Goal: Communication & Community: Answer question/provide support

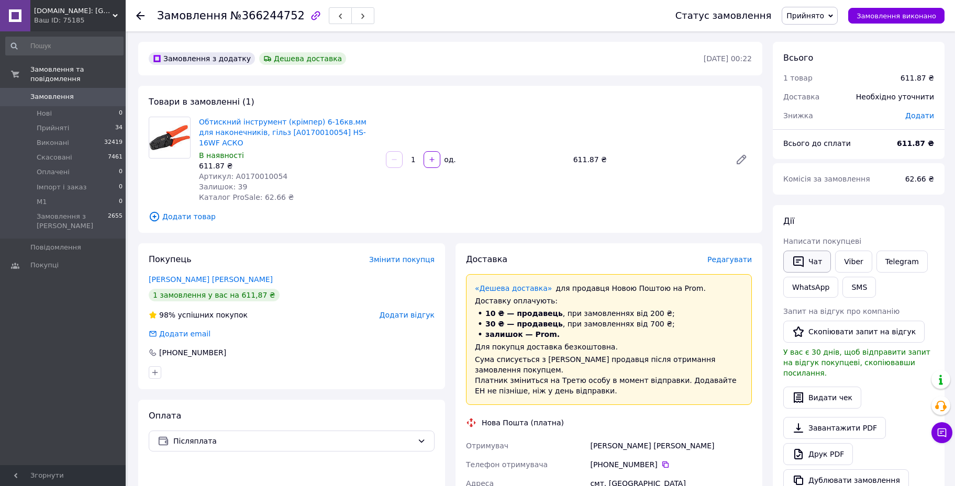
click at [806, 264] on button "Чат" at bounding box center [807, 262] width 48 height 22
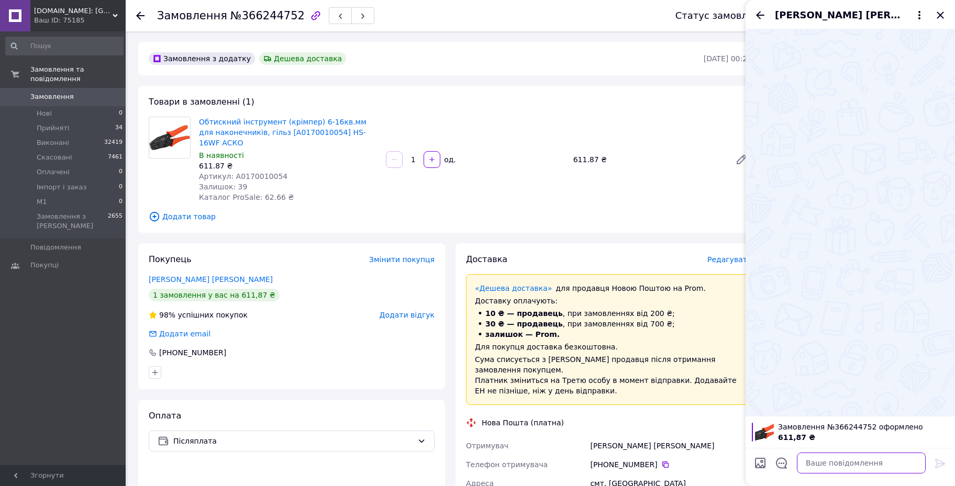
click at [850, 460] on textarea at bounding box center [861, 463] width 129 height 21
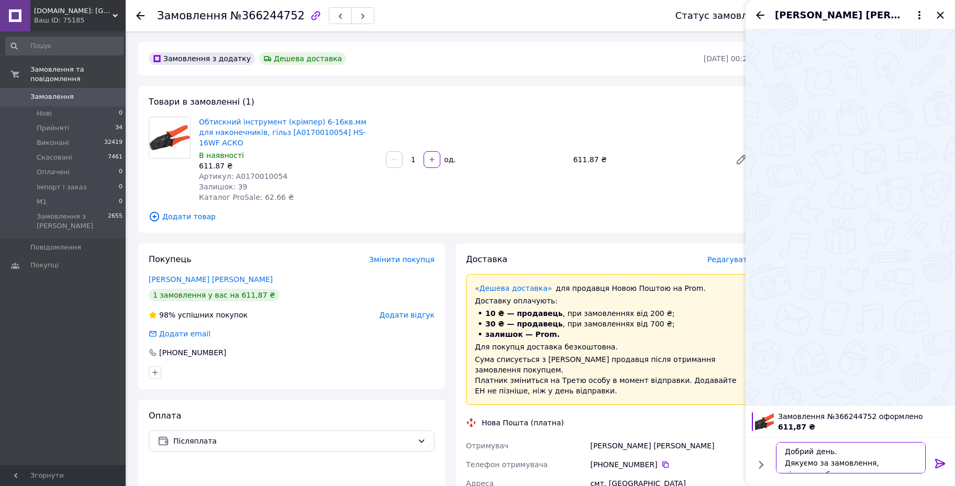
scroll to position [7, 0]
type textarea "Добрий день. Дякуємо за замовлення, відправка буде в понеділок."
click at [935, 463] on icon at bounding box center [940, 463] width 13 height 13
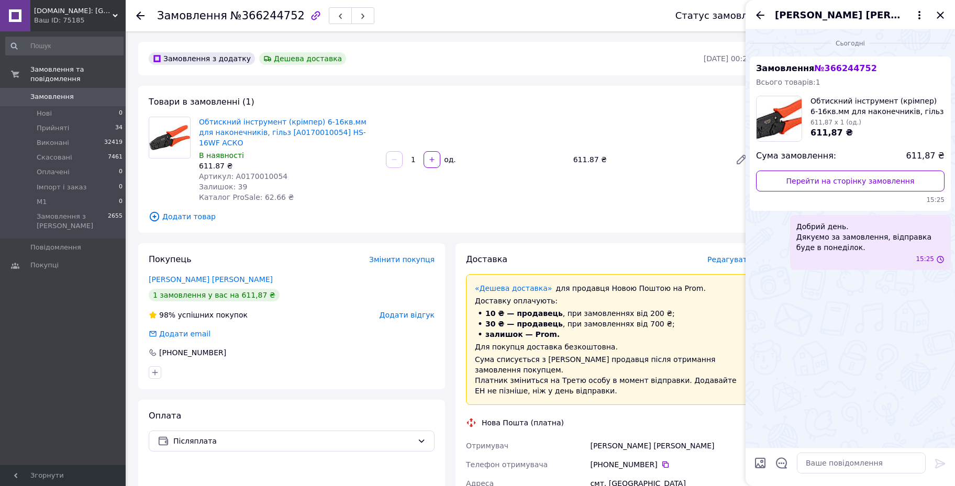
scroll to position [0, 0]
click at [943, 13] on icon "Закрити" at bounding box center [940, 15] width 13 height 13
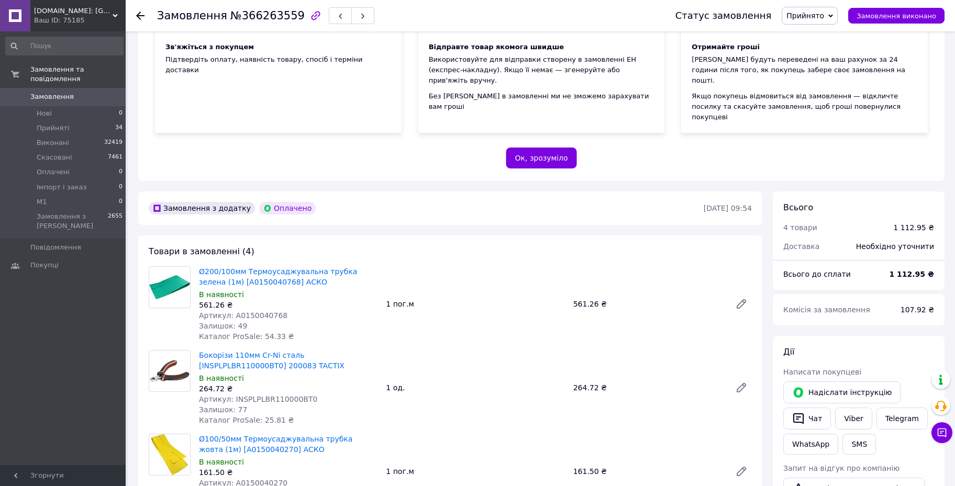
scroll to position [262, 0]
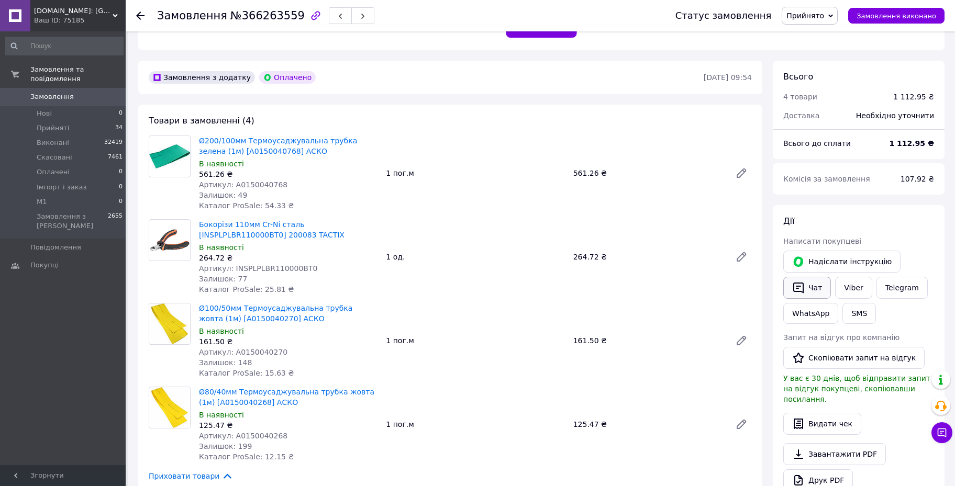
click at [812, 277] on button "Чат" at bounding box center [807, 288] width 48 height 22
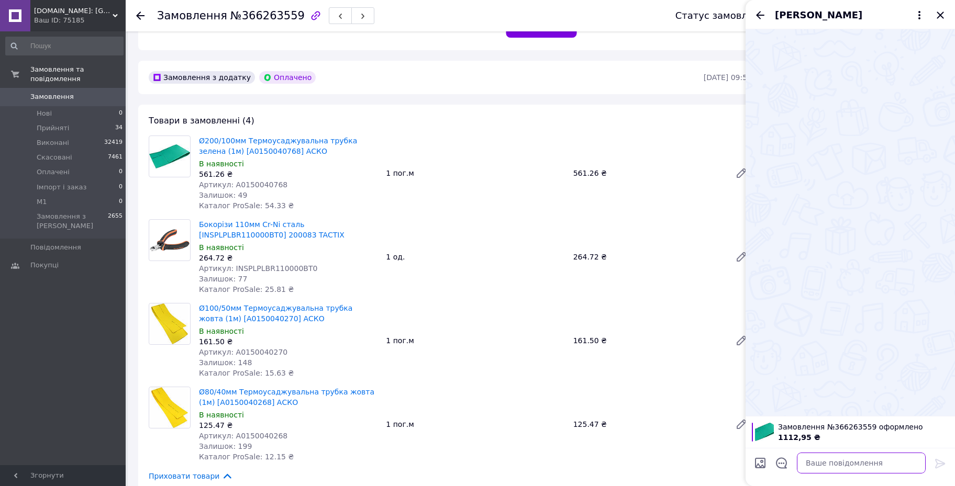
click at [841, 457] on textarea at bounding box center [861, 463] width 129 height 21
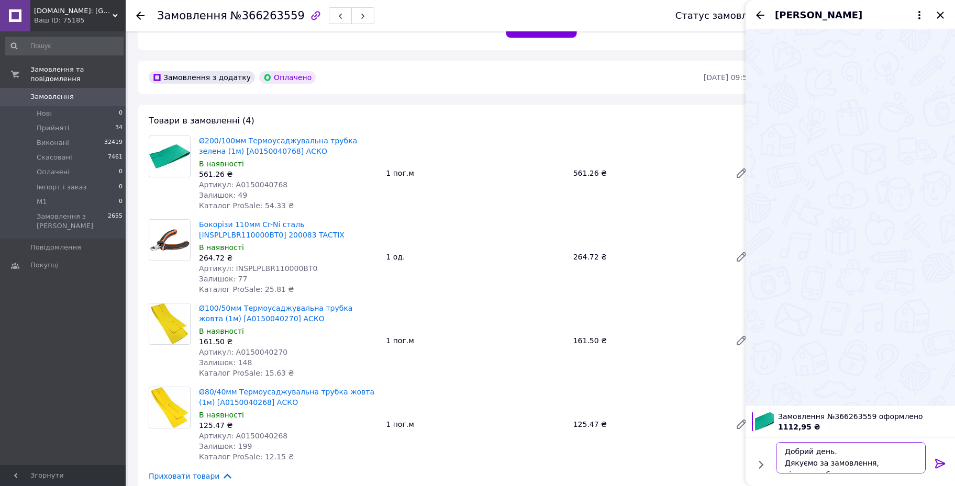
scroll to position [7, 0]
type textarea "Добрий день. Дякуємо за замовлення, відправка буде у вівторок."
click at [937, 461] on icon at bounding box center [940, 463] width 13 height 13
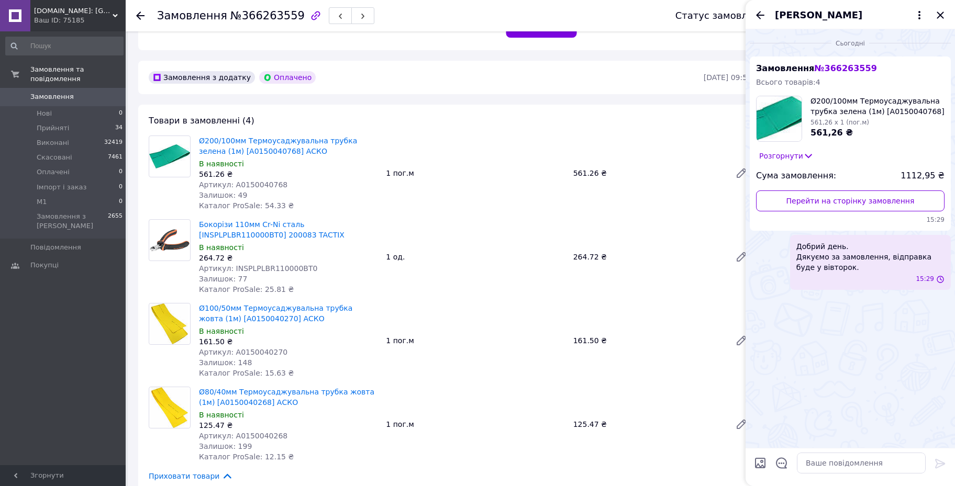
scroll to position [0, 0]
click at [943, 10] on icon "Закрити" at bounding box center [940, 15] width 13 height 13
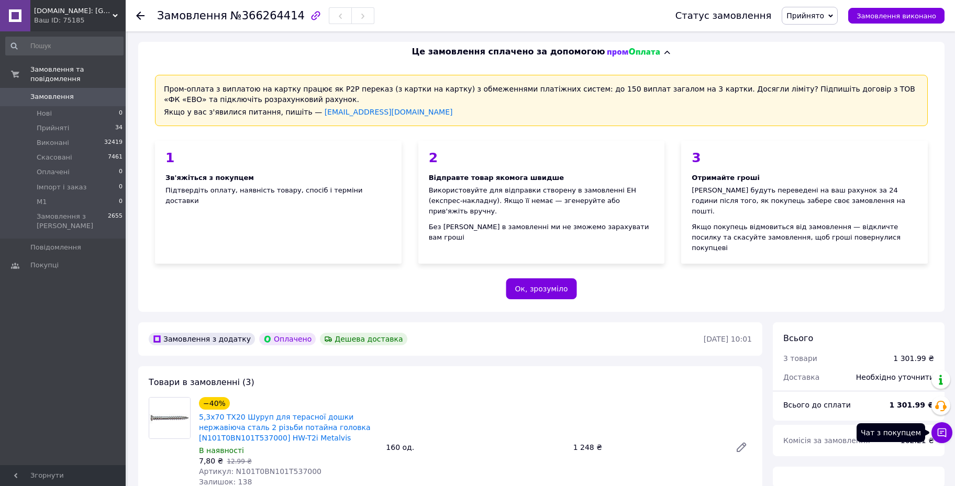
click at [942, 436] on icon at bounding box center [941, 433] width 10 height 10
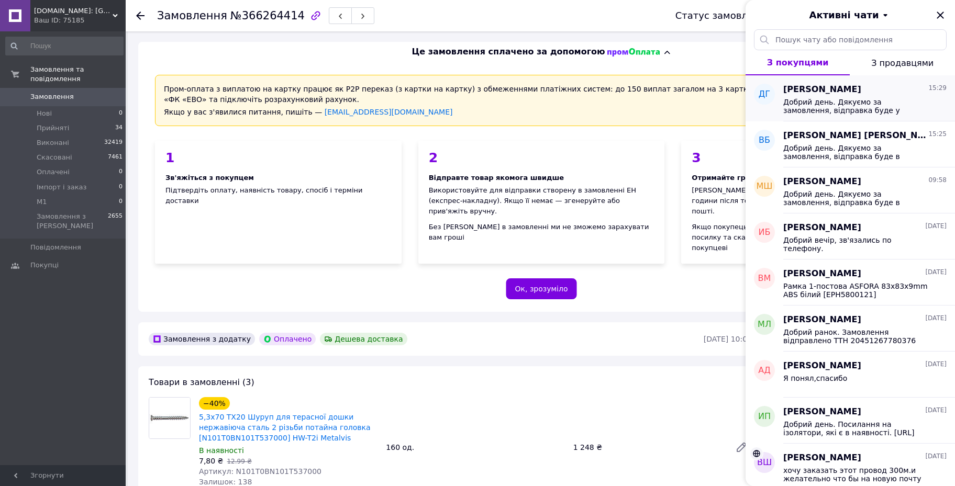
click at [856, 106] on span "Добрий день. Дякуємо за замовлення, відправка буде у вівторок." at bounding box center [857, 106] width 149 height 17
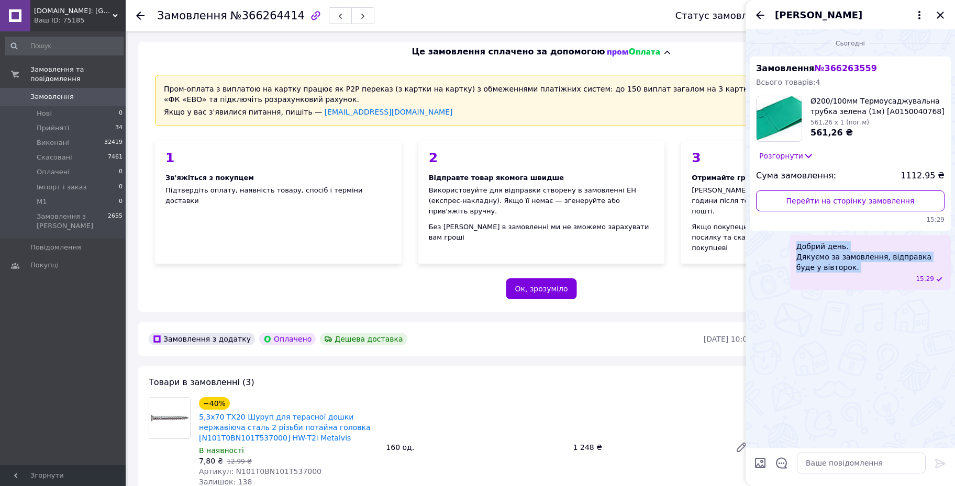
drag, startPoint x: 797, startPoint y: 244, endPoint x: 848, endPoint y: 273, distance: 58.6
click at [848, 273] on div "Добрий день. Дякуємо за замовлення, відправка буде у вівторок. 15:29" at bounding box center [870, 262] width 161 height 55
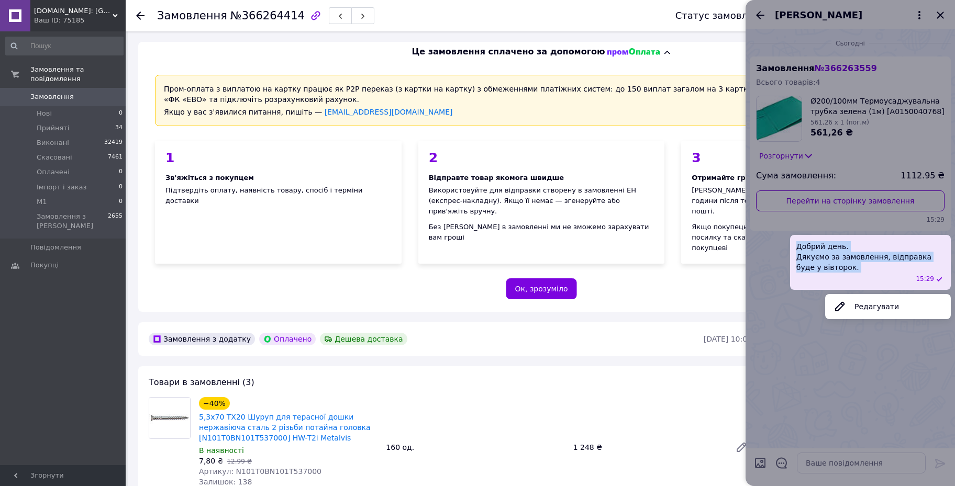
copy span "Добрий день. Дякуємо за замовлення, відправка буде у вівторок."
click at [768, 301] on div at bounding box center [849, 243] width 209 height 486
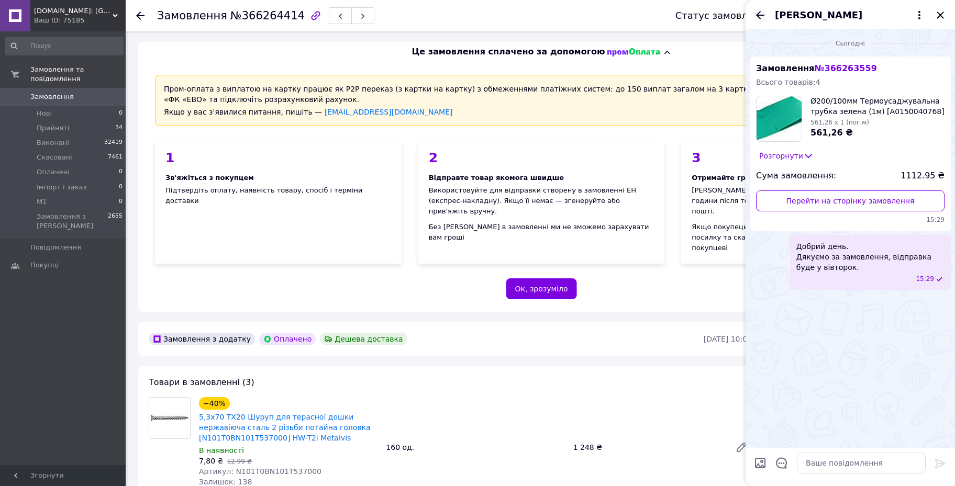
click at [758, 14] on icon "Назад" at bounding box center [760, 15] width 13 height 13
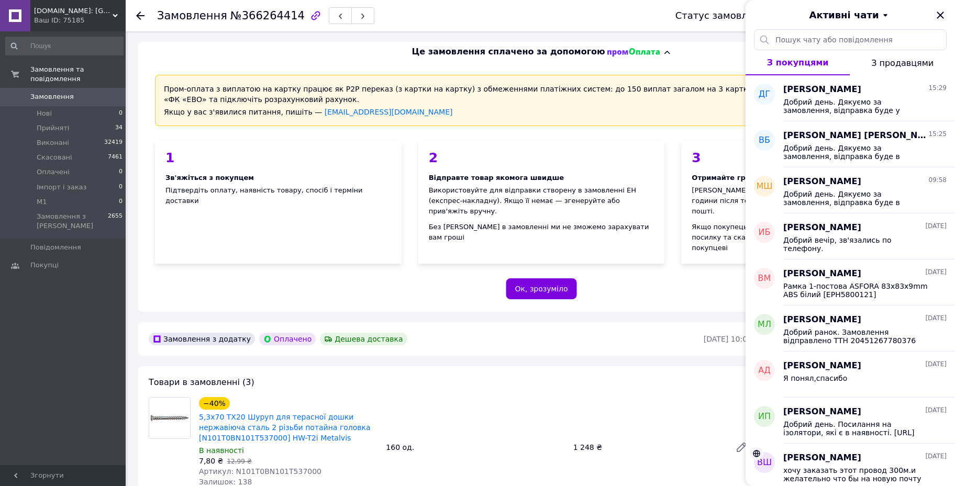
click at [942, 20] on icon "Закрити" at bounding box center [940, 15] width 13 height 13
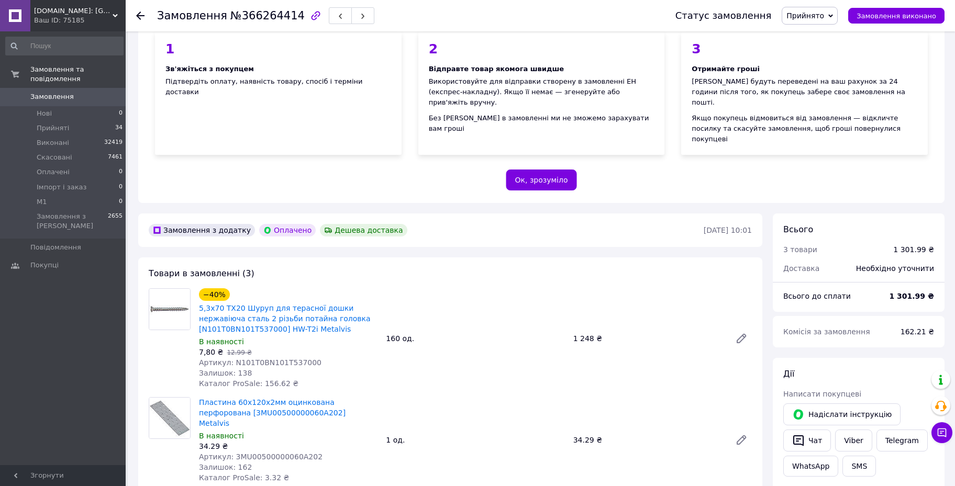
scroll to position [196, 0]
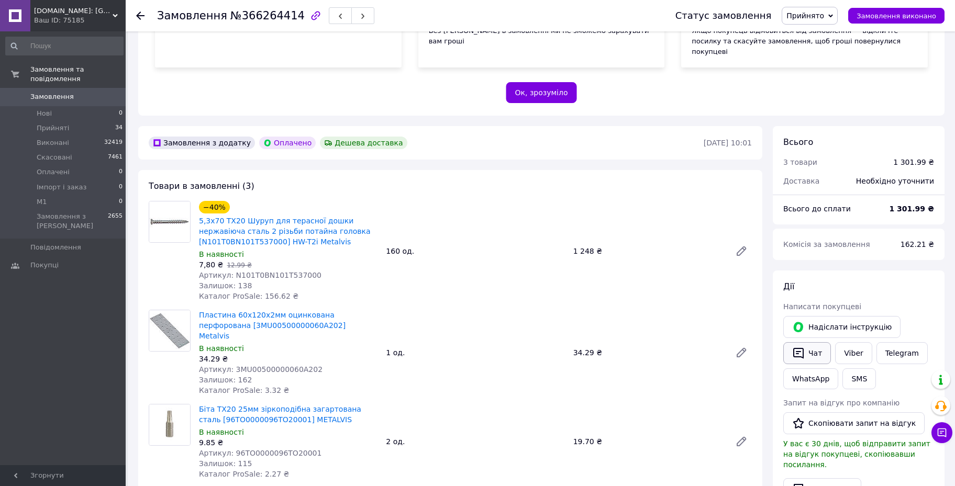
click at [810, 342] on button "Чат" at bounding box center [807, 353] width 48 height 22
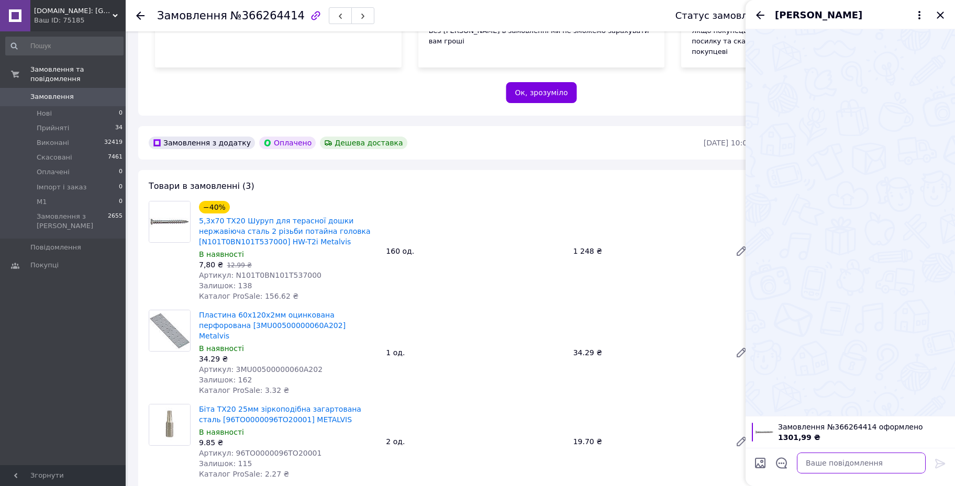
click at [830, 463] on textarea at bounding box center [861, 463] width 129 height 21
paste textarea "Добрий день. Дякуємо за замовлення, відправка буде у вівторок."
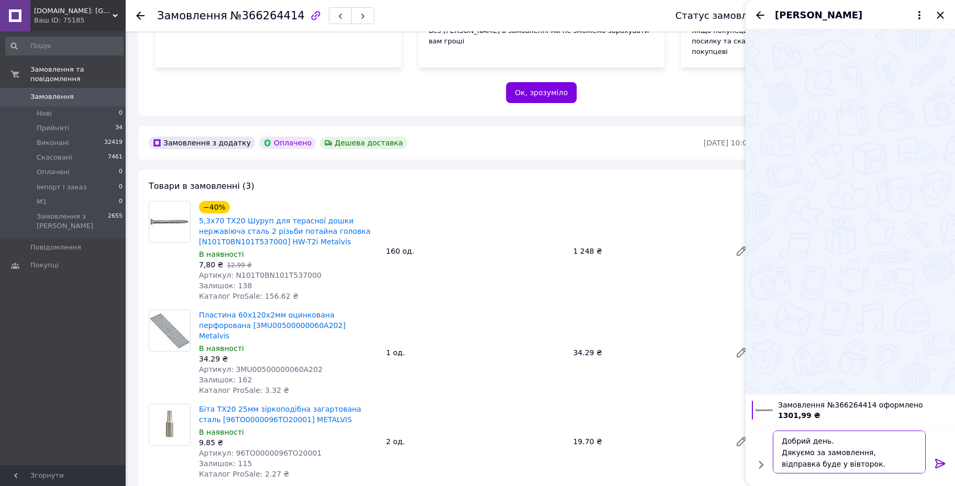
scroll to position [7, 0]
type textarea "Добрий день. Дякуємо за замовлення, відправка буде у вівторок."
drag, startPoint x: 935, startPoint y: 457, endPoint x: 937, endPoint y: 343, distance: 113.6
click at [936, 457] on icon at bounding box center [940, 463] width 13 height 13
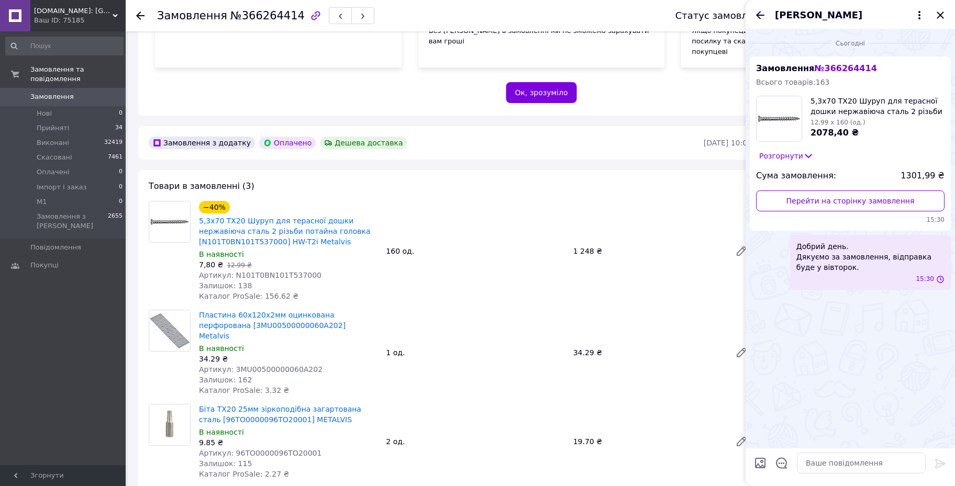
scroll to position [0, 0]
click at [938, 16] on icon "Закрити" at bounding box center [939, 15] width 7 height 7
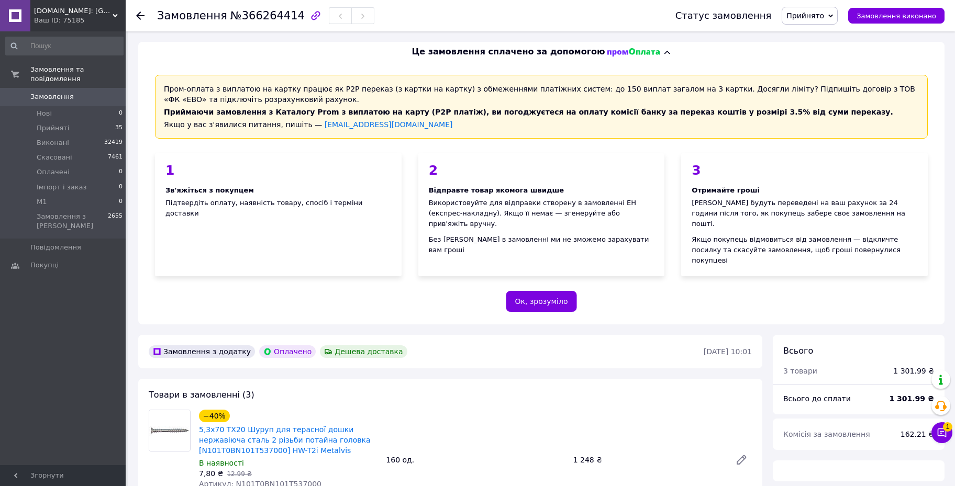
click at [941, 430] on icon at bounding box center [941, 433] width 10 height 10
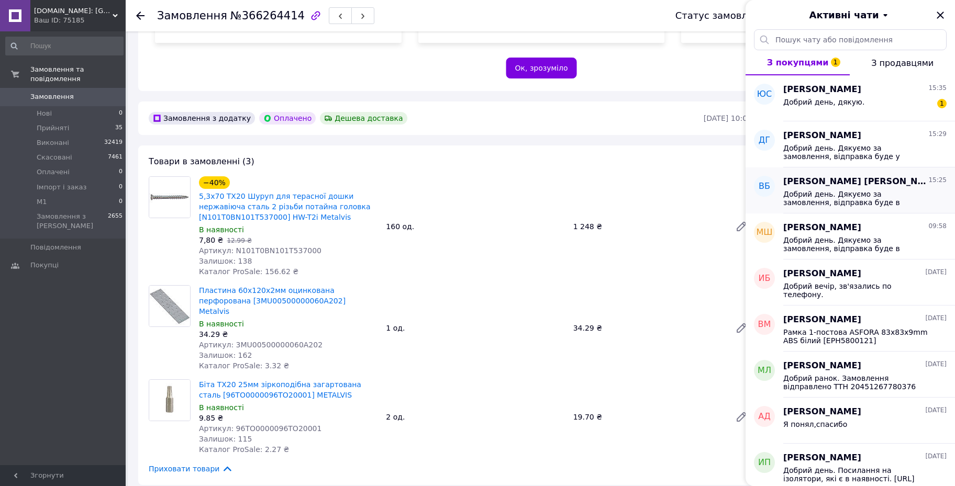
scroll to position [196, 0]
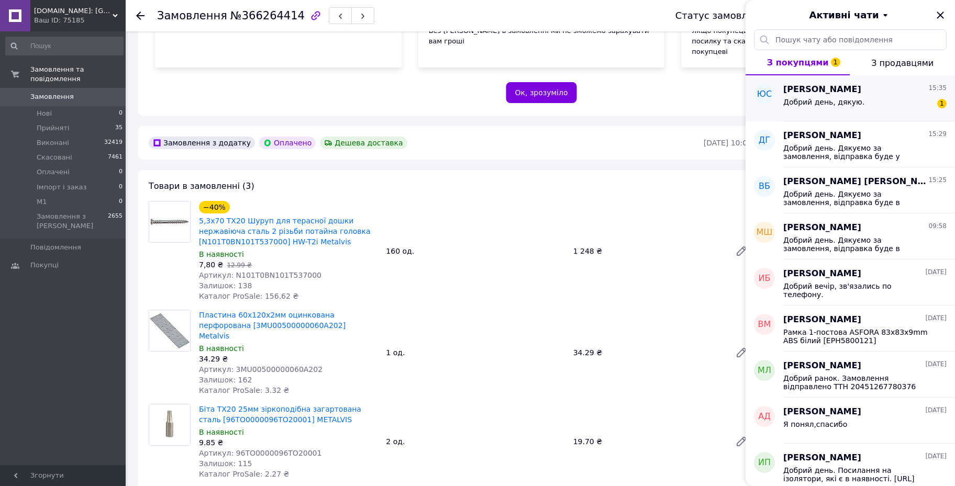
click at [824, 99] on span "Добрий день, дякую." at bounding box center [823, 102] width 81 height 8
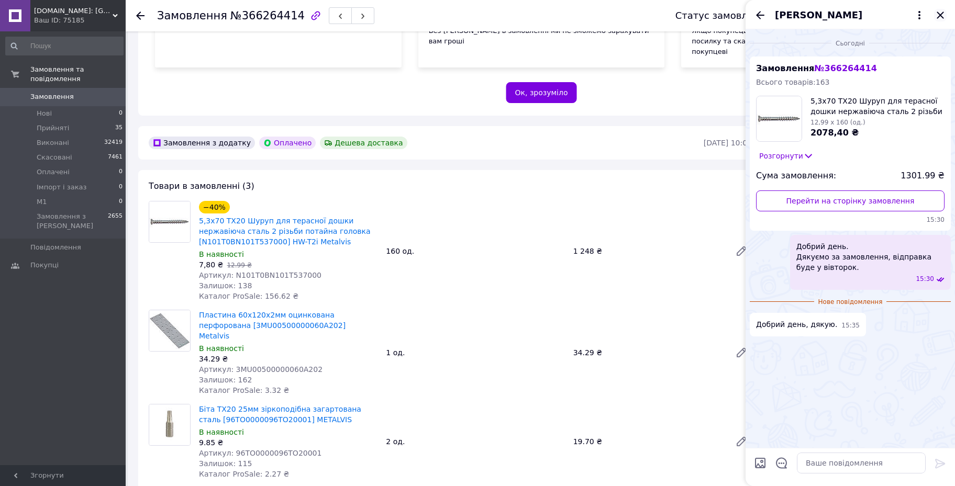
click at [941, 15] on icon "Закрити" at bounding box center [939, 15] width 7 height 7
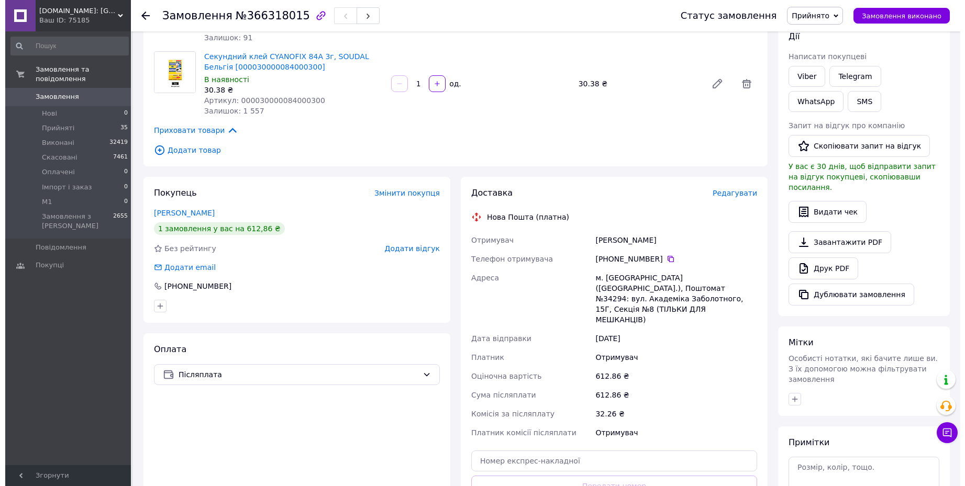
scroll to position [196, 0]
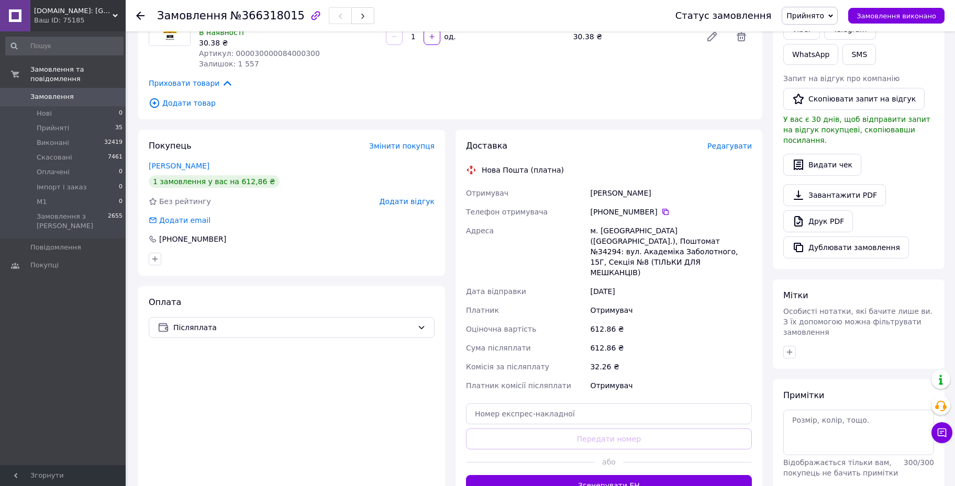
click at [731, 142] on span "Редагувати" at bounding box center [729, 146] width 44 height 8
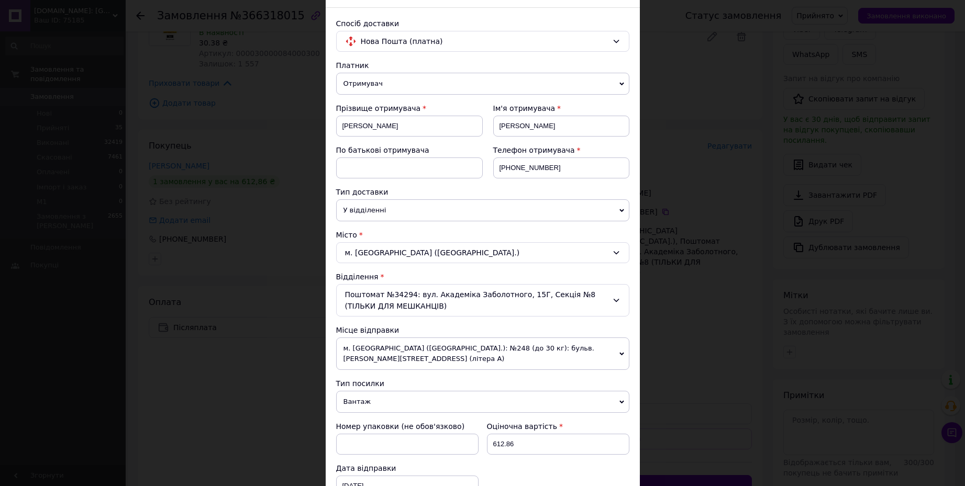
scroll to position [65, 0]
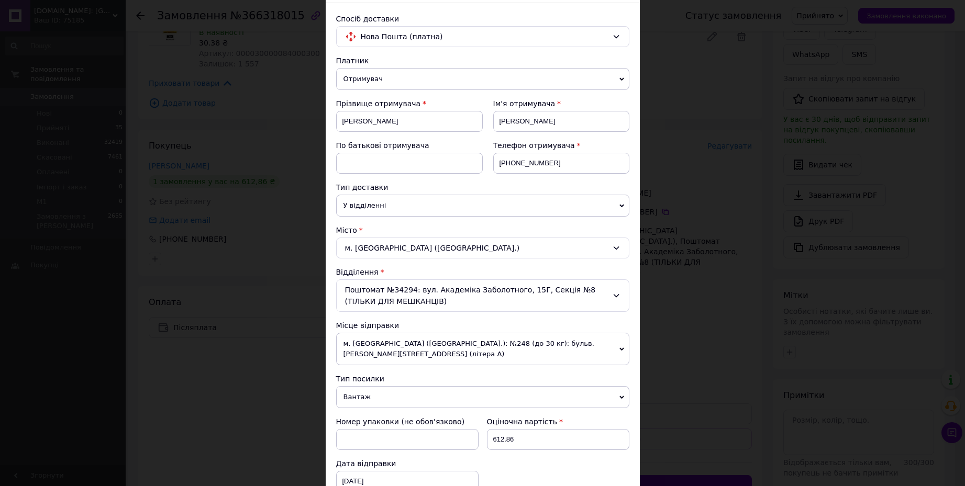
click at [448, 300] on div "Поштомат №34294: вул. Академіка Заболотного, 15Г, Секція №8 (ТІЛЬКИ ДЛЯ МЕШКАНЦ…" at bounding box center [482, 295] width 293 height 32
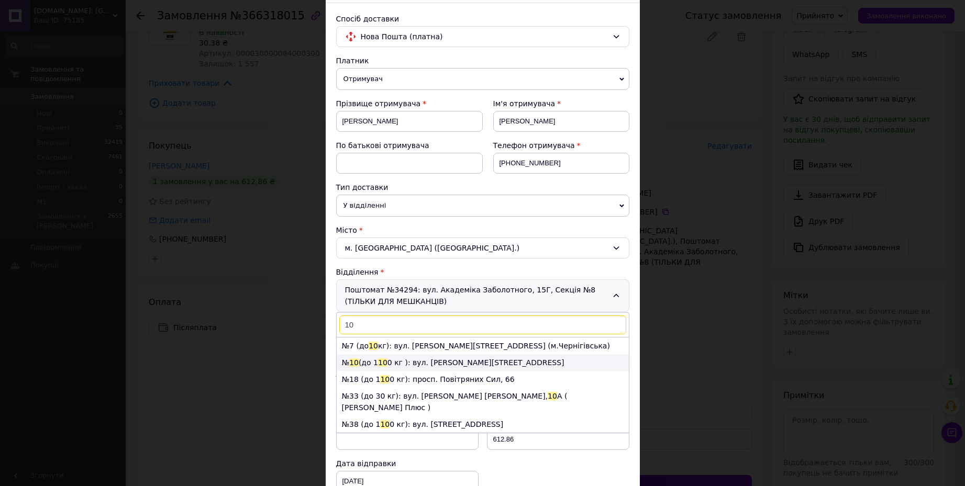
type input "10"
click at [409, 360] on li "№ 10 (до 1 10 0 кг ): вул. Василя Жуковського, 22А" at bounding box center [483, 362] width 292 height 17
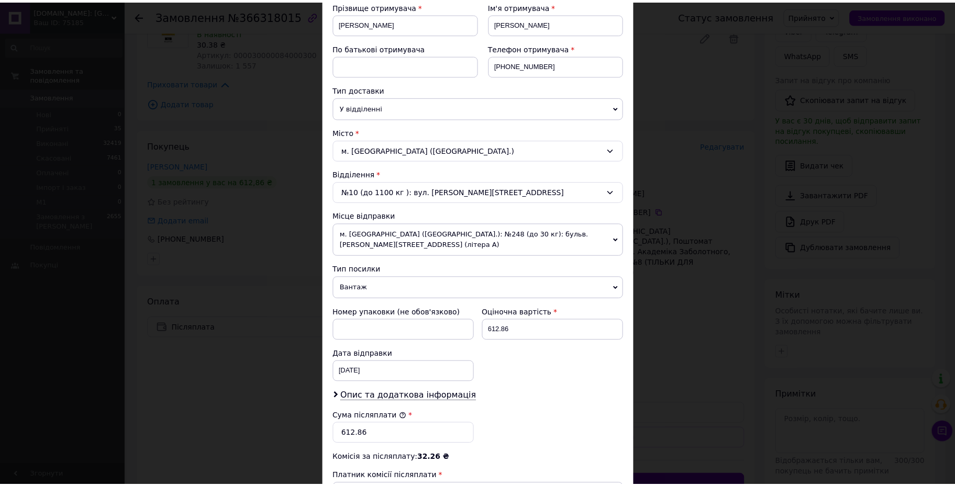
scroll to position [262, 0]
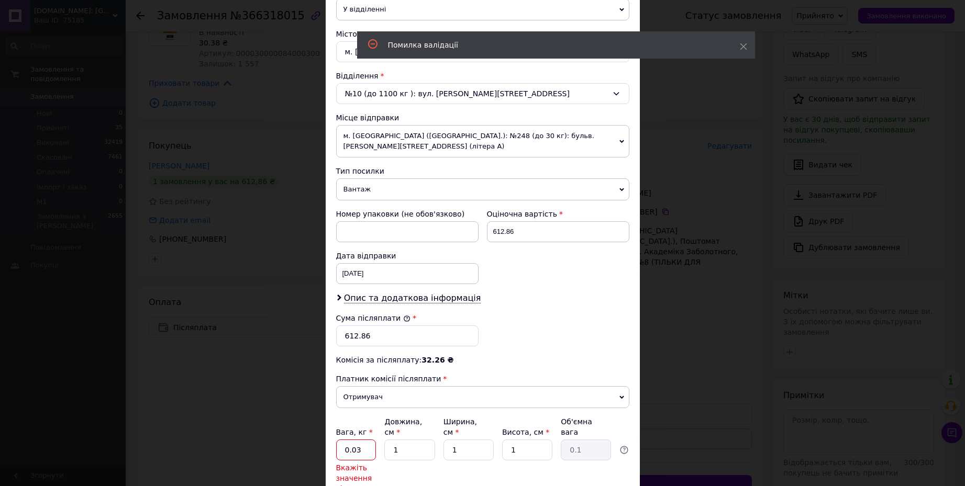
drag, startPoint x: 366, startPoint y: 429, endPoint x: 337, endPoint y: 430, distance: 29.3
click at [337, 440] on input "0.03" at bounding box center [356, 450] width 40 height 21
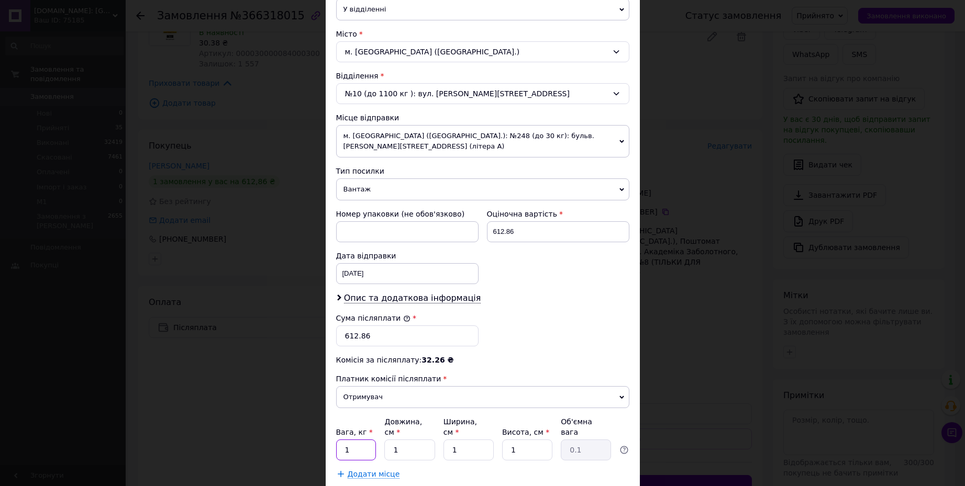
type input "1"
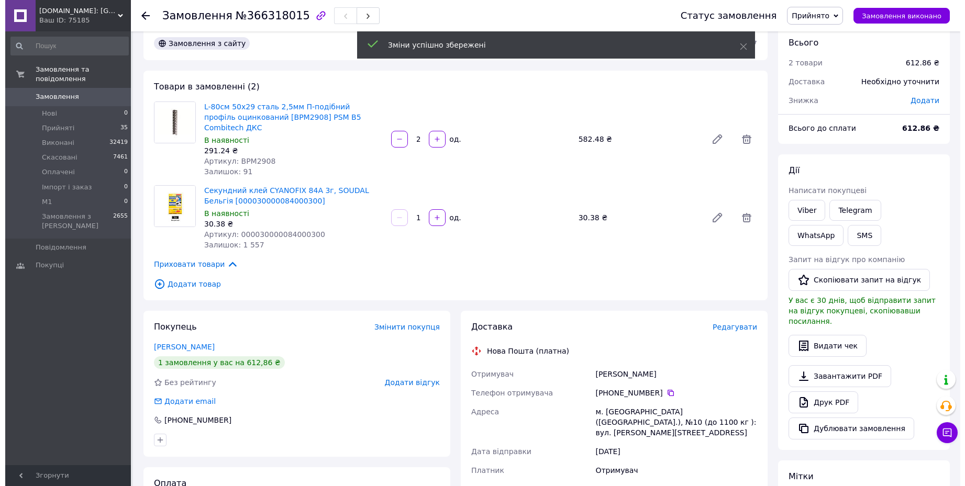
scroll to position [0, 0]
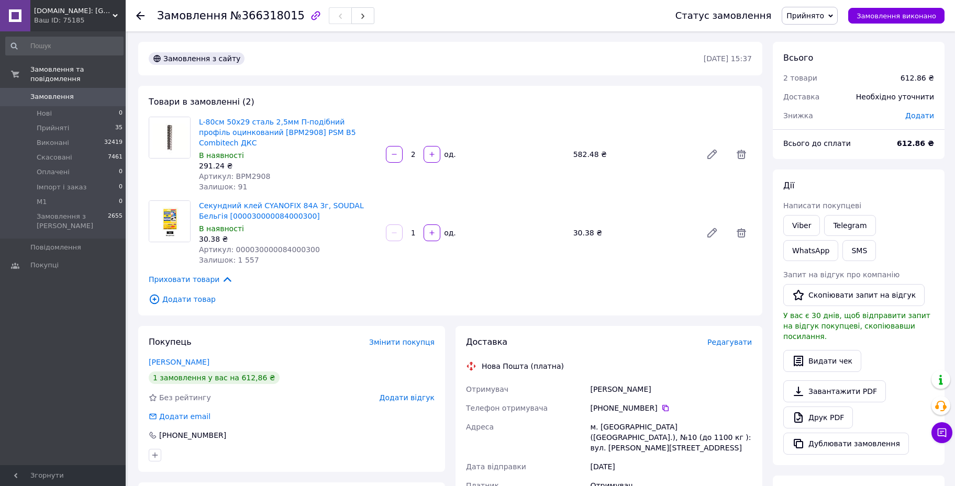
click at [186, 294] on span "Додати товар" at bounding box center [450, 300] width 603 height 12
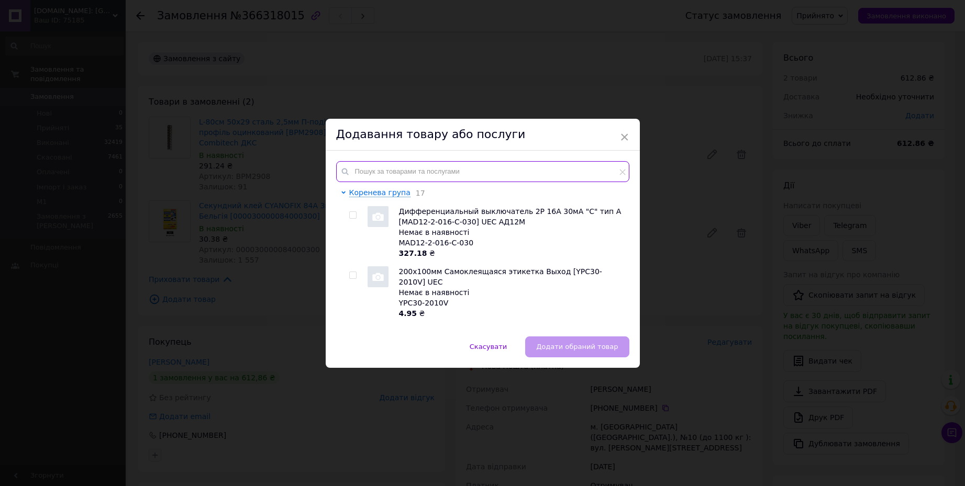
click at [419, 177] on input "text" at bounding box center [482, 171] width 293 height 21
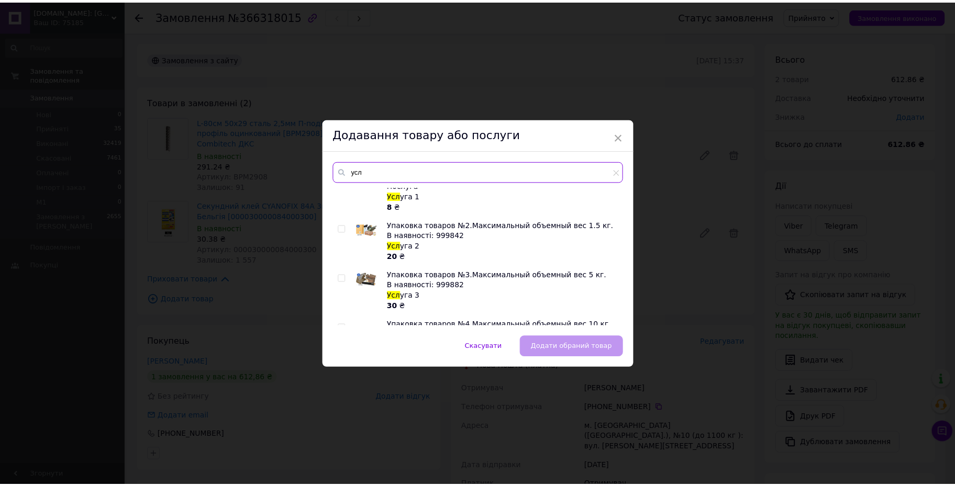
scroll to position [113, 0]
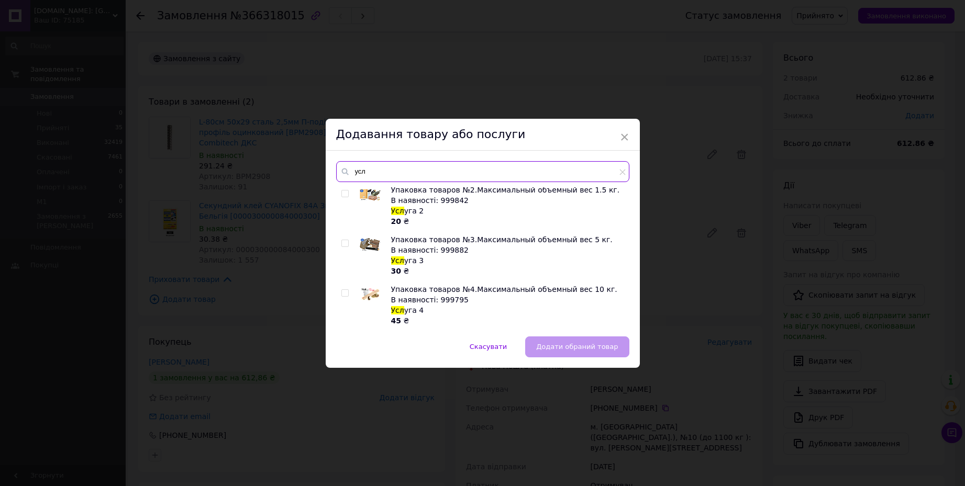
type input "усл"
drag, startPoint x: 345, startPoint y: 245, endPoint x: 363, endPoint y: 254, distance: 20.4
click at [344, 245] on input "checkbox" at bounding box center [344, 243] width 7 height 7
checkbox input "true"
click at [543, 337] on div "Скасувати   Додати обраний товар" at bounding box center [483, 352] width 314 height 31
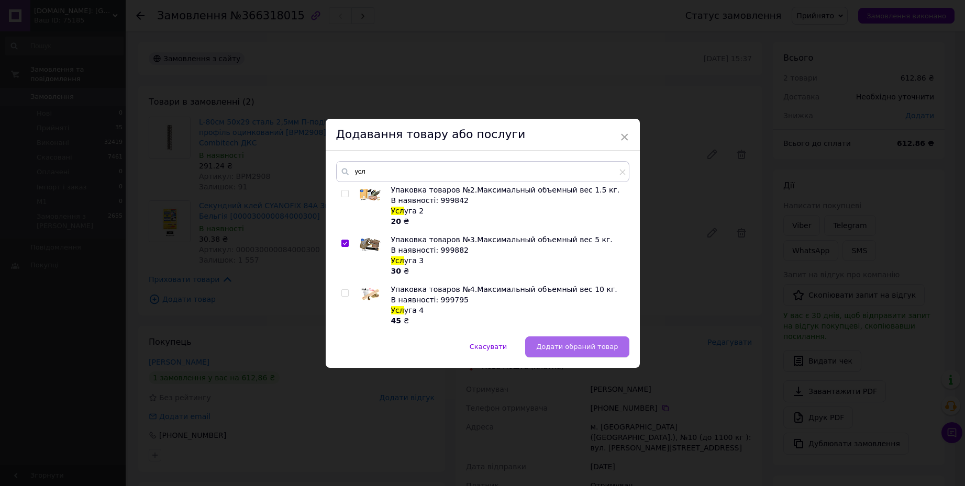
click at [547, 343] on span "Додати обраний товар" at bounding box center [577, 347] width 82 height 8
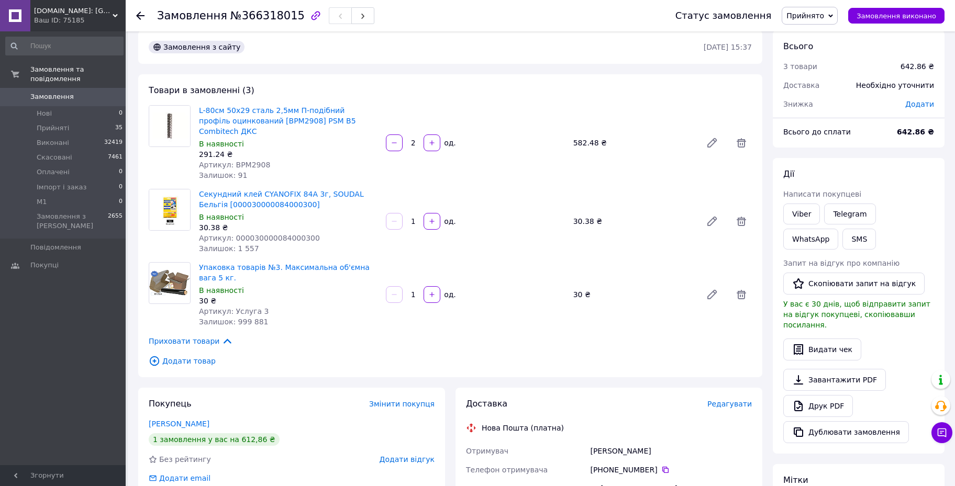
scroll to position [0, 0]
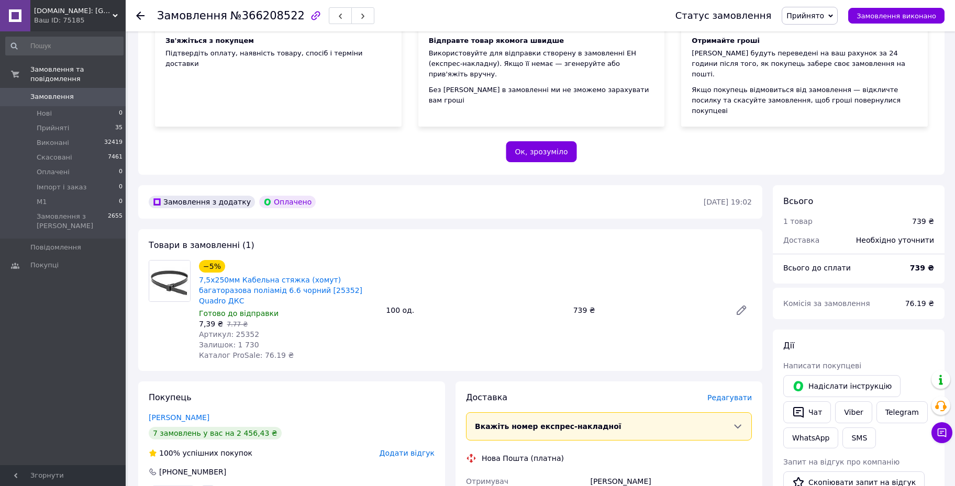
scroll to position [196, 0]
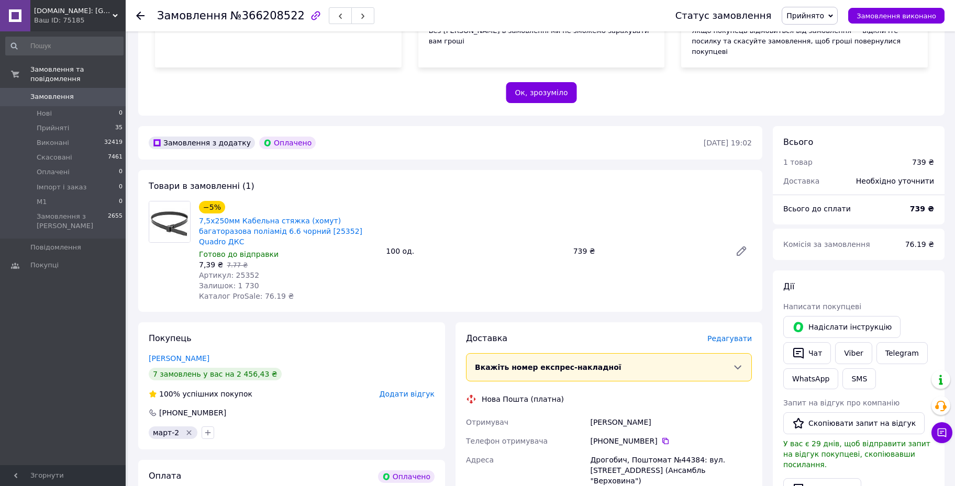
click at [804, 342] on button "Чат" at bounding box center [807, 353] width 48 height 22
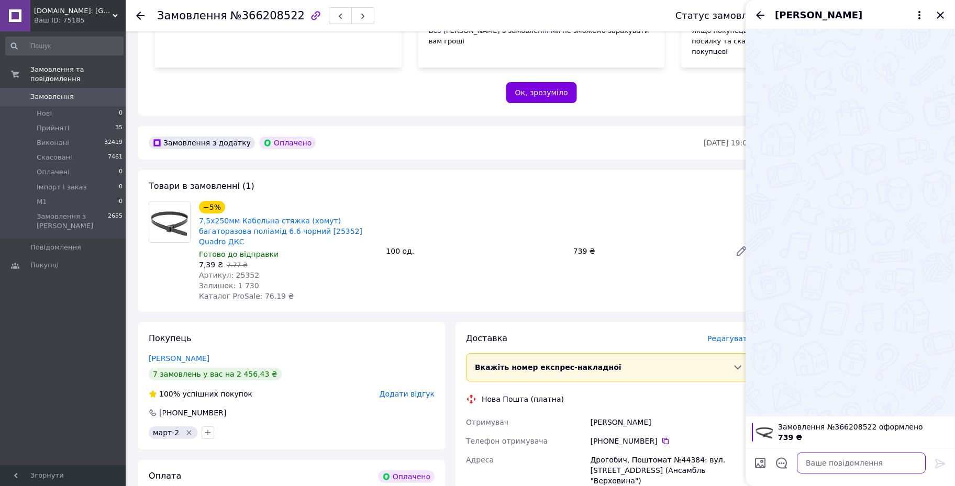
click at [874, 455] on textarea at bounding box center [861, 463] width 129 height 21
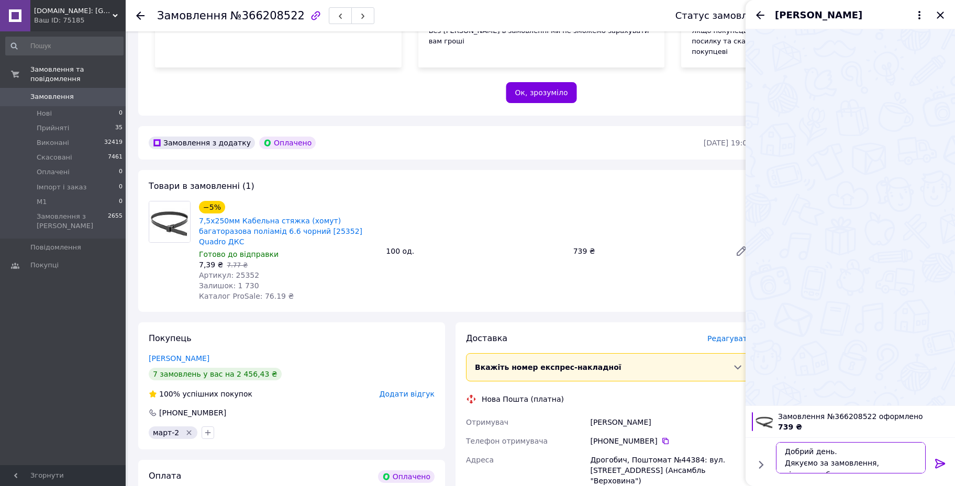
scroll to position [7, 0]
type textarea "Добрий день. Дякуємо за замовлення, відправка буде в середу."
click at [936, 463] on icon at bounding box center [940, 463] width 13 height 13
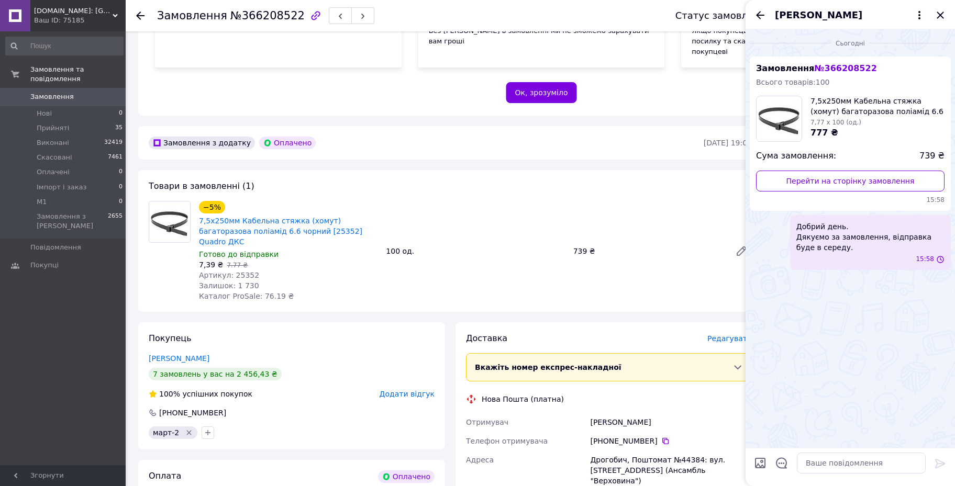
scroll to position [0, 0]
click at [940, 10] on icon "Закрити" at bounding box center [940, 15] width 13 height 13
